Goal: Information Seeking & Learning: Learn about a topic

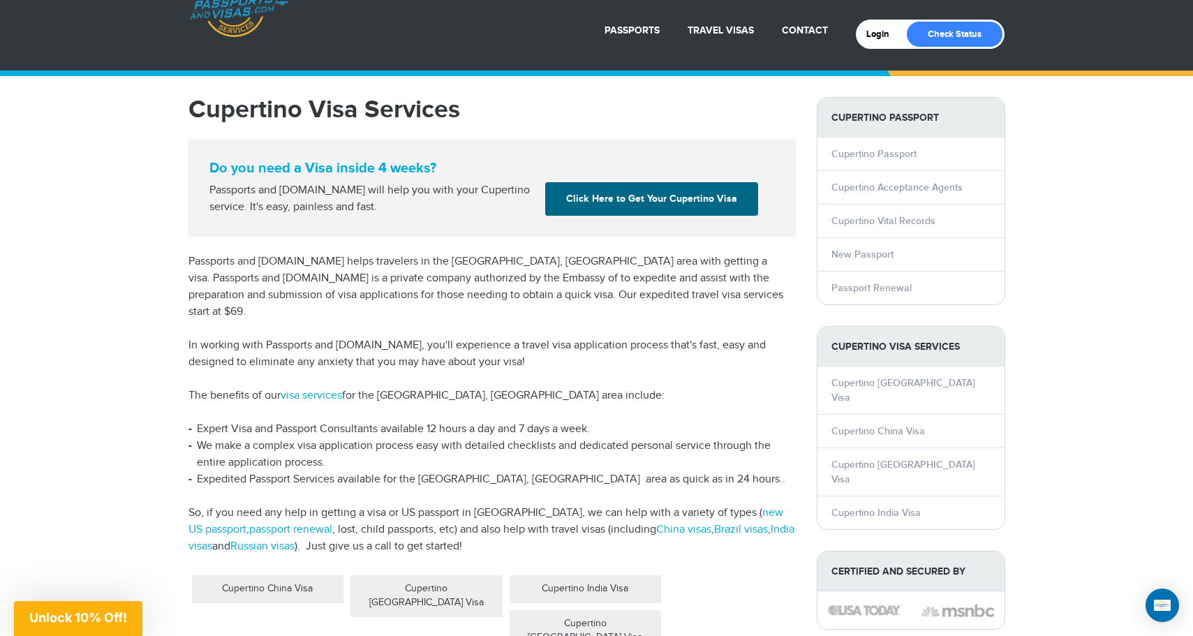
scroll to position [63, 0]
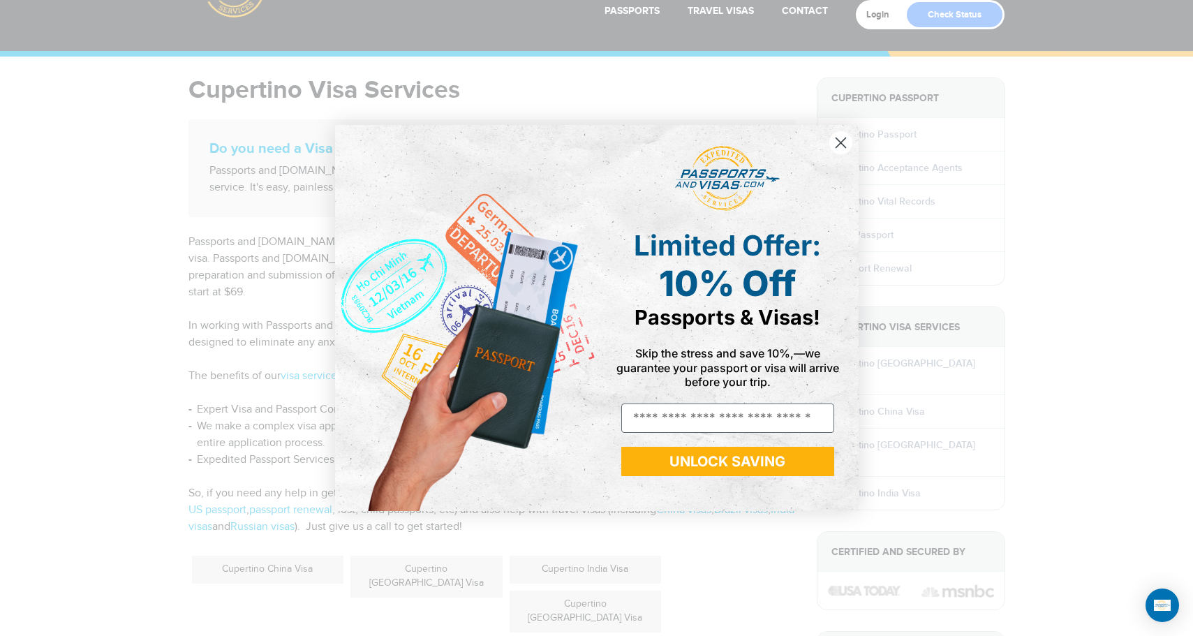
click at [842, 144] on icon "Close dialog" at bounding box center [841, 143] width 10 height 10
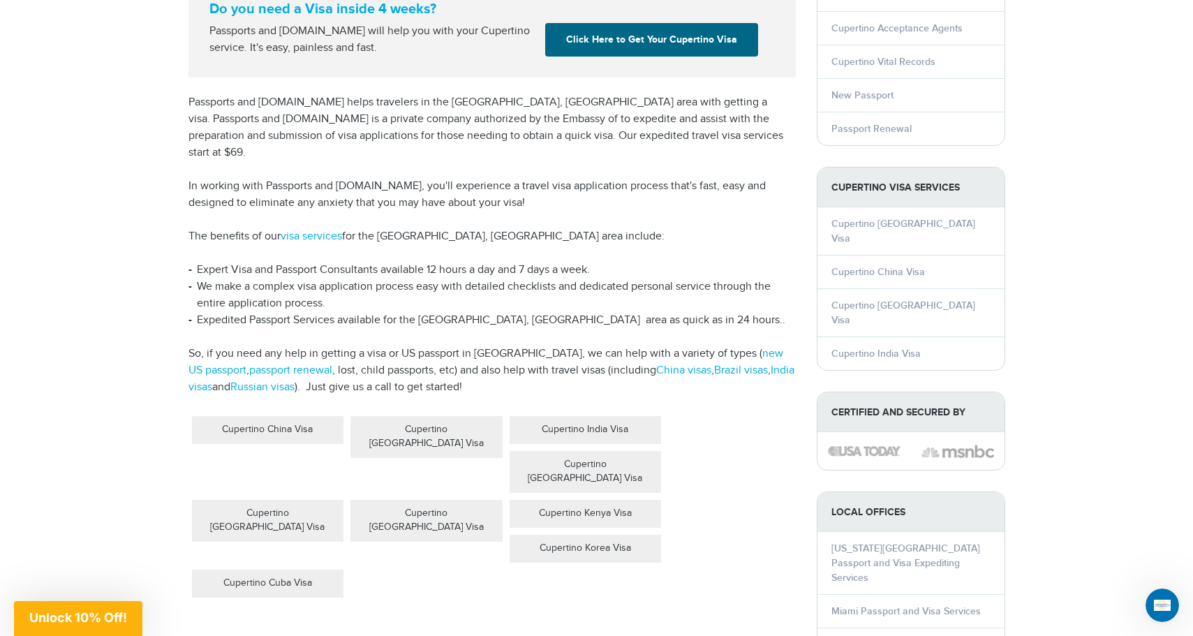
scroll to position [205, 0]
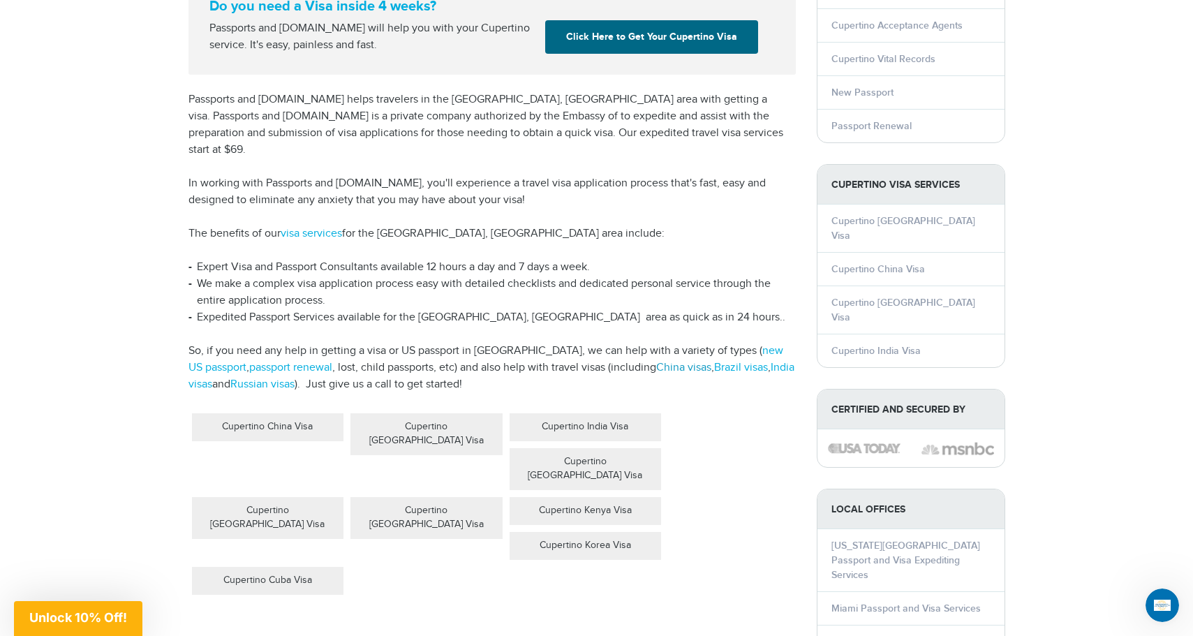
click at [656, 361] on link "China visas" at bounding box center [683, 367] width 55 height 13
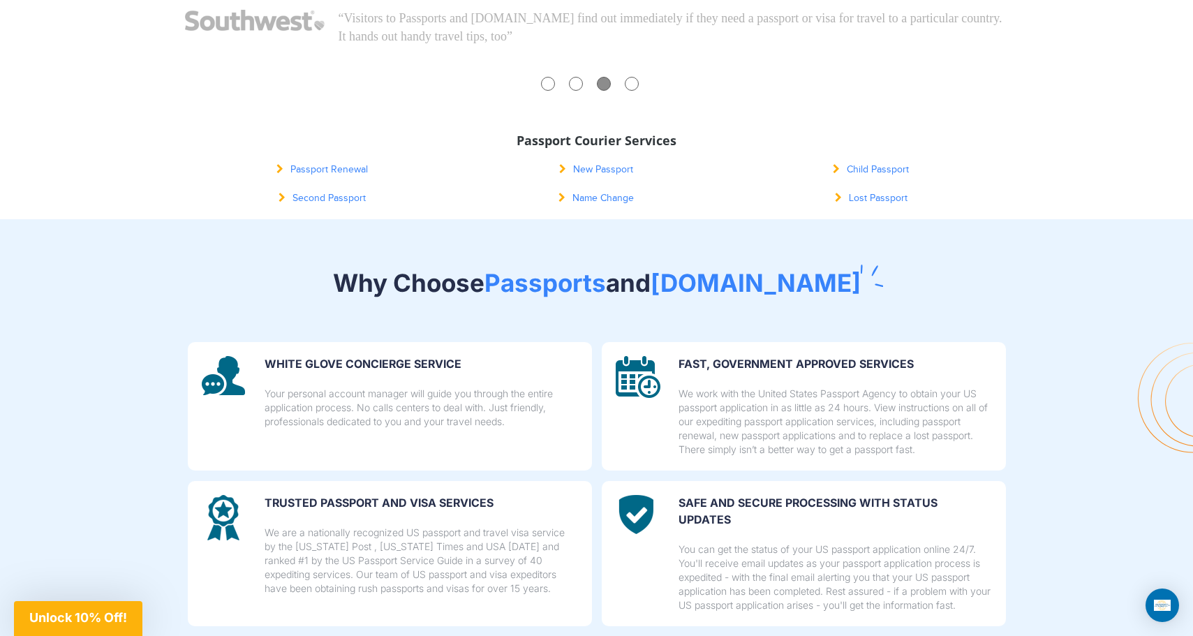
scroll to position [684, 0]
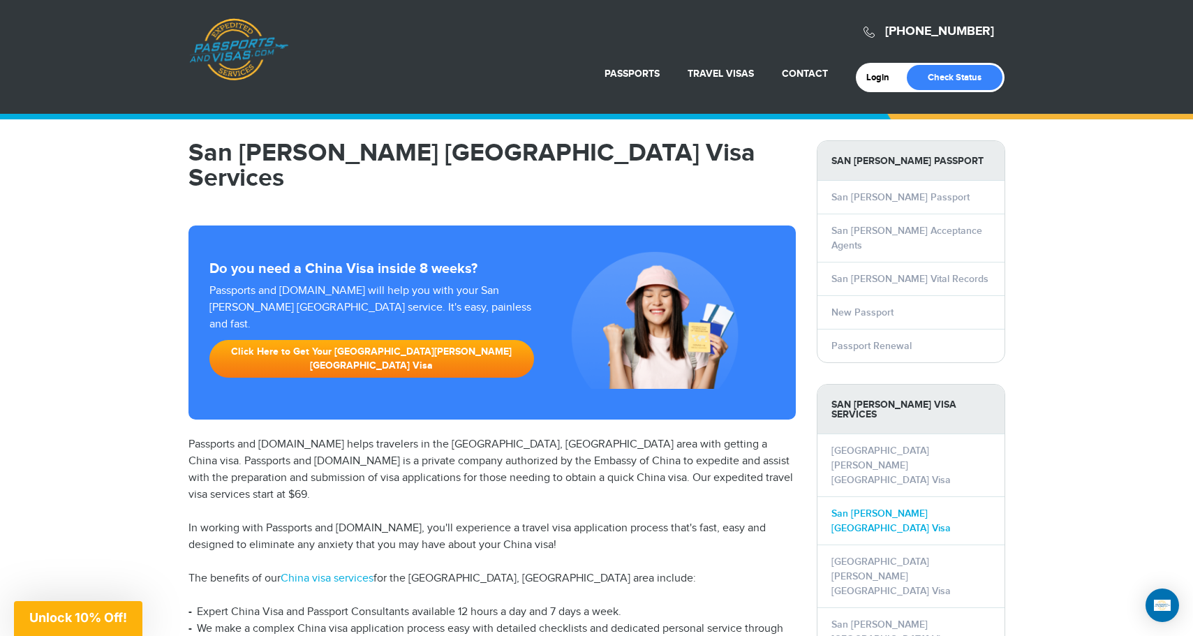
click at [881, 508] on link "San Jose China Visa" at bounding box center [891, 521] width 119 height 27
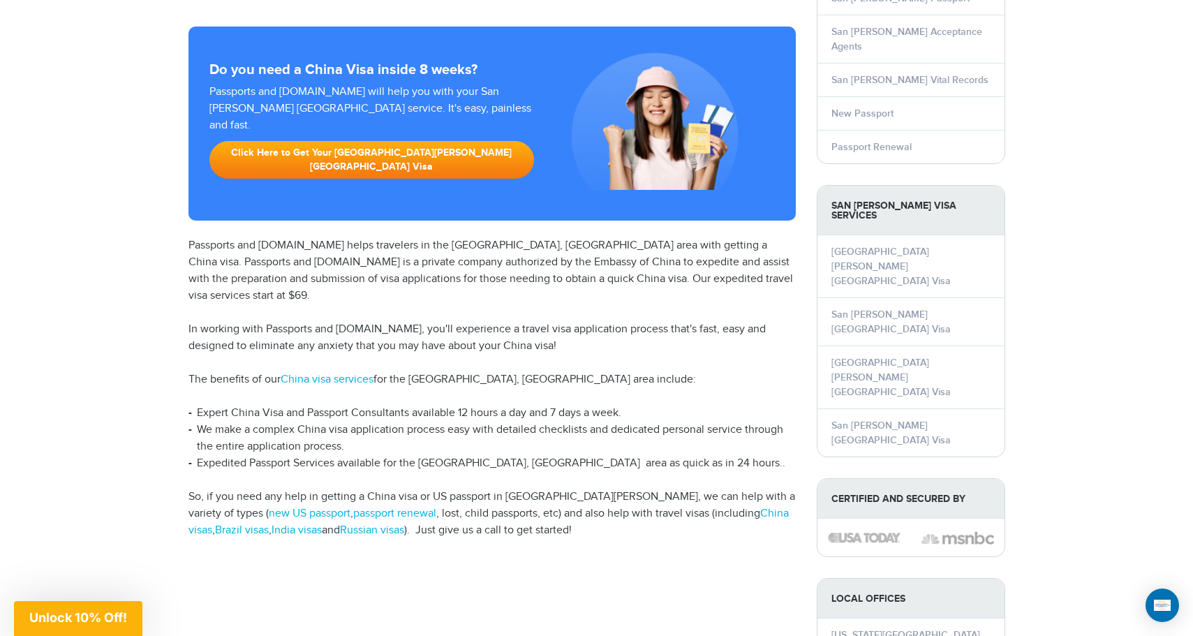
scroll to position [207, 0]
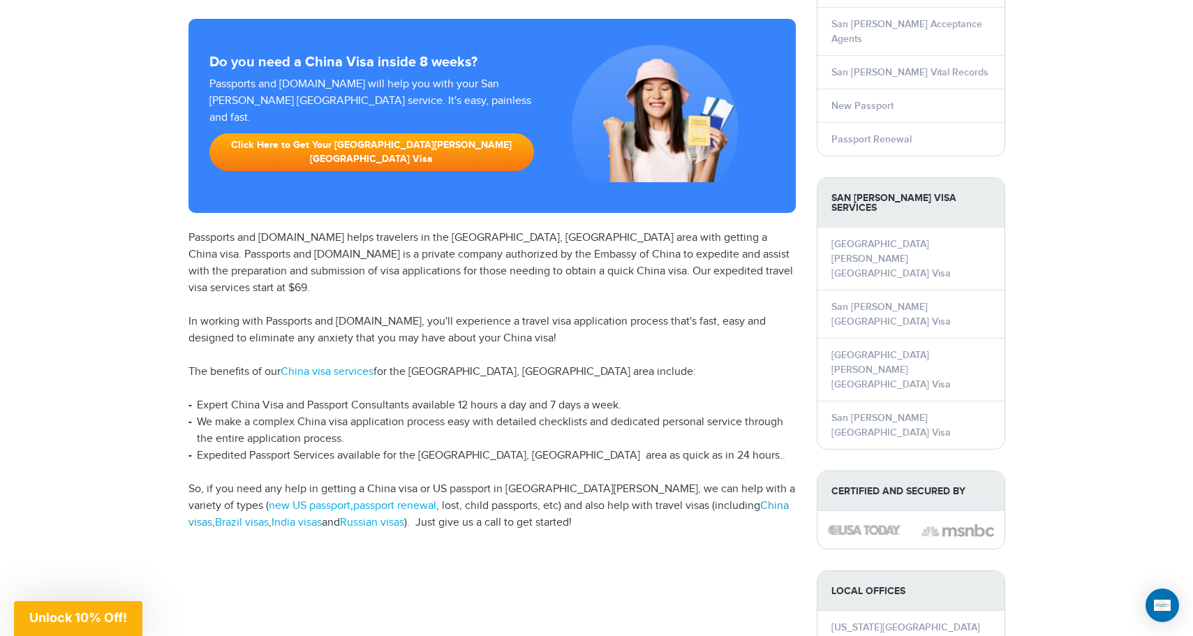
click at [691, 499] on link "China visas" at bounding box center [489, 514] width 601 height 30
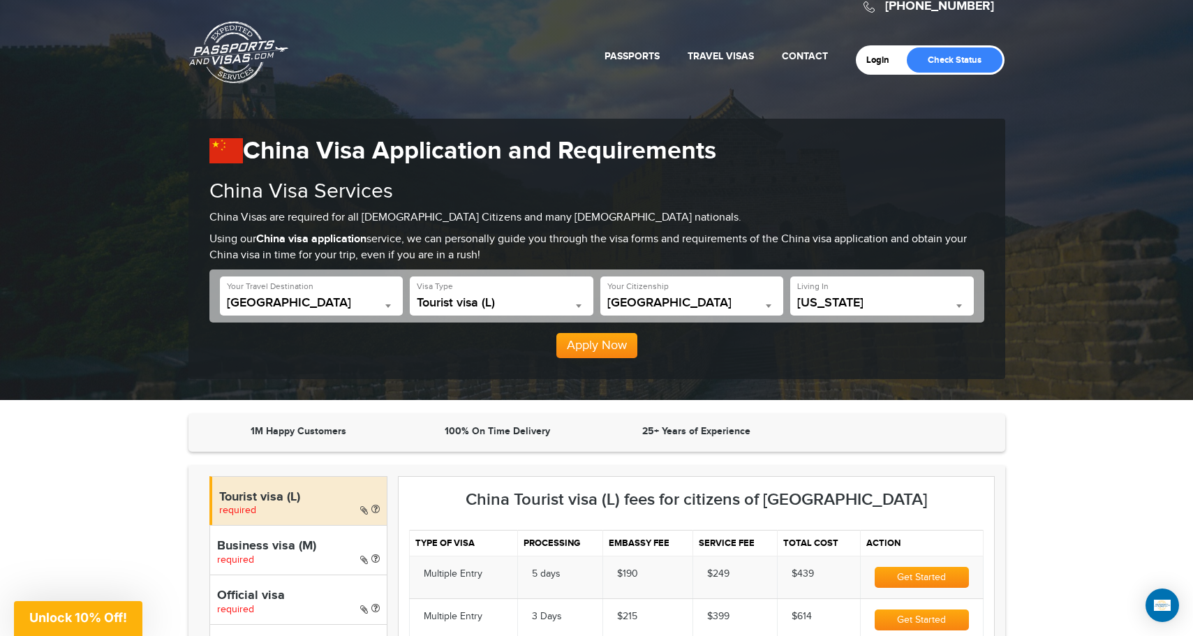
scroll to position [24, 0]
